Goal: Communication & Community: Answer question/provide support

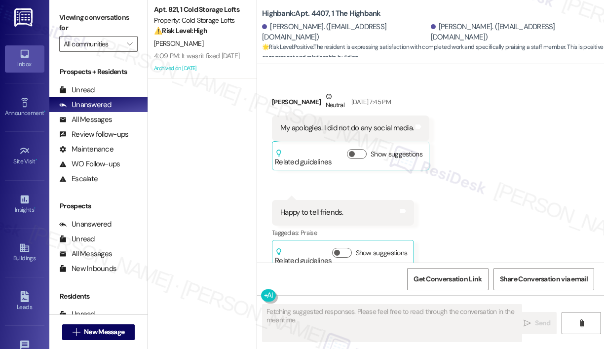
scroll to position [3843, 0]
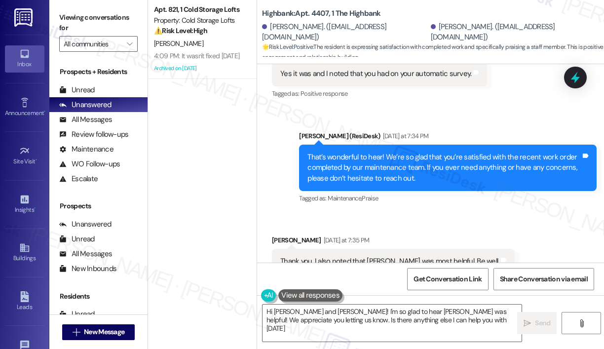
type textarea "Hi [PERSON_NAME] and [PERSON_NAME]! I'm so glad to hear [PERSON_NAME] was helpf…"
click at [429, 213] on div "Received via SMS [PERSON_NAME] [DATE] at 7:35 PM Thank you. I also noted that […" at bounding box center [430, 254] width 347 height 83
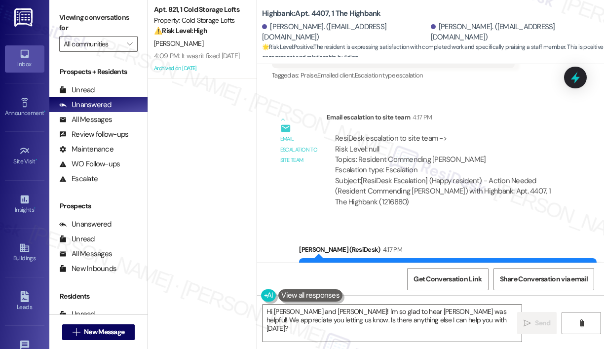
scroll to position [4170, 0]
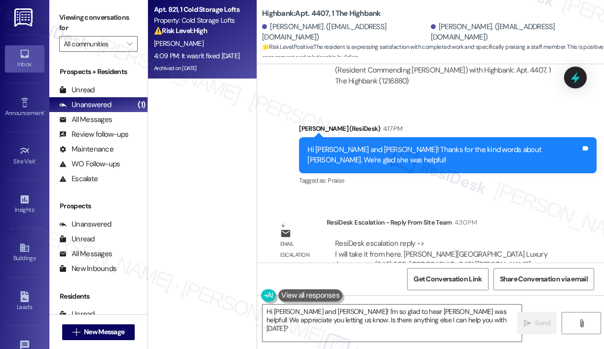
click at [210, 41] on div "[PERSON_NAME]" at bounding box center [199, 43] width 93 height 12
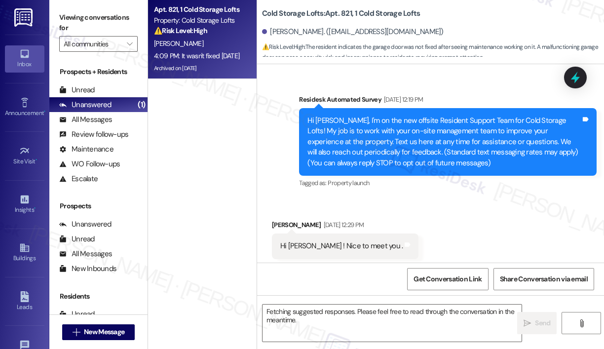
scroll to position [20450, 0]
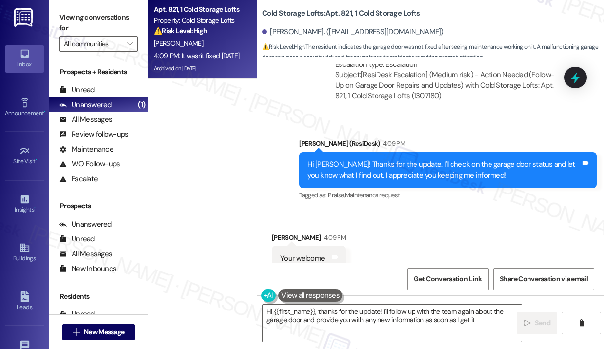
type textarea "Hi {{first_name}}, thanks for the update! I'll follow up with the team again ab…"
